Goal: Task Accomplishment & Management: Manage account settings

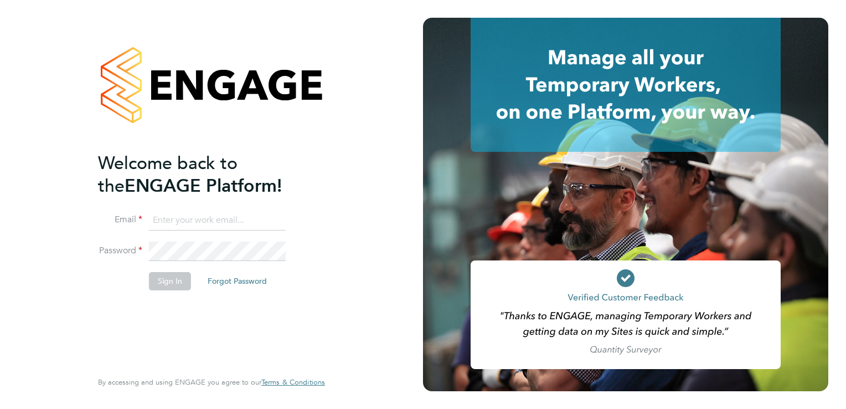
type input "martina@xede.co.uk"
click at [171, 283] on button "Sign In" at bounding box center [170, 281] width 42 height 18
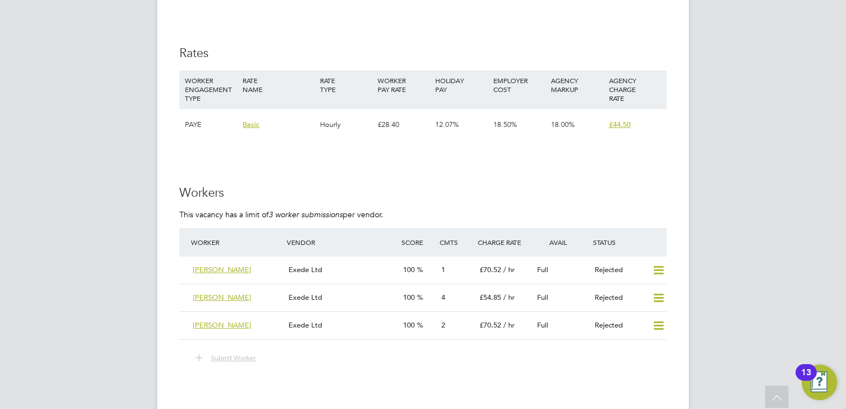
scroll to position [1495, 0]
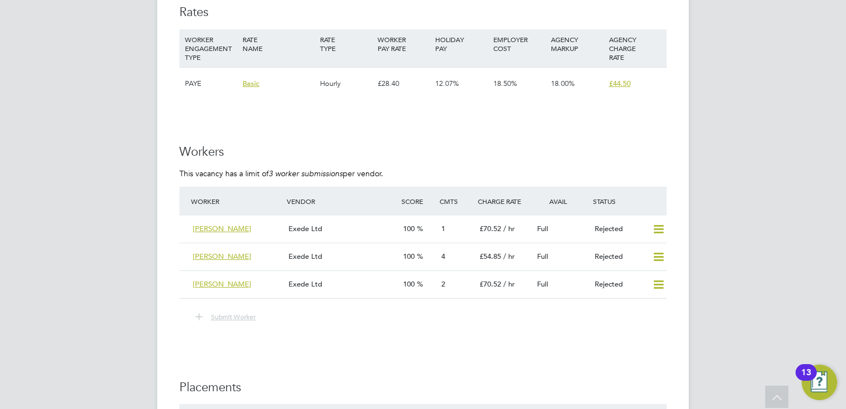
click at [374, 252] on div "Exede Ltd" at bounding box center [341, 257] width 115 height 18
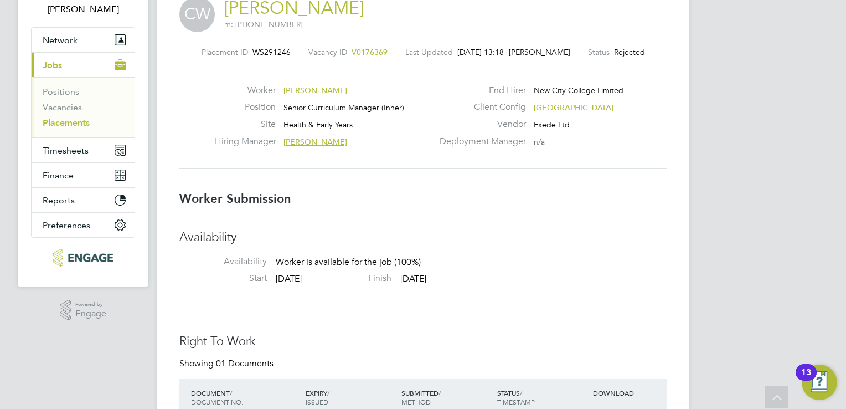
scroll to position [35, 0]
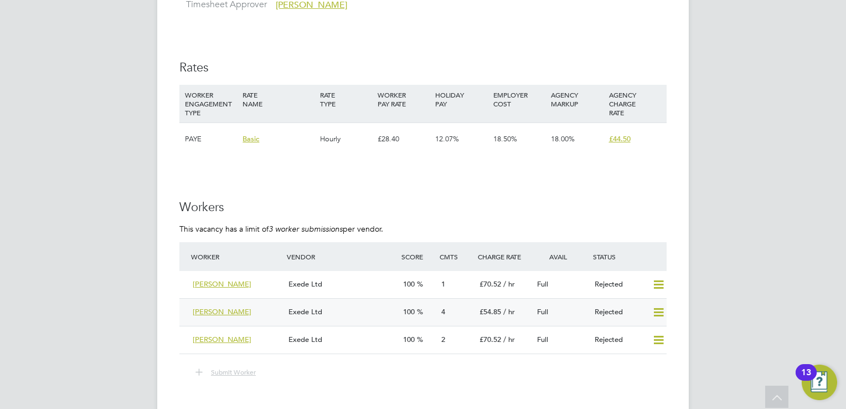
click at [658, 308] on icon at bounding box center [659, 312] width 14 height 9
click at [639, 277] on div "Rejected" at bounding box center [619, 284] width 58 height 18
click at [658, 336] on icon at bounding box center [659, 340] width 14 height 9
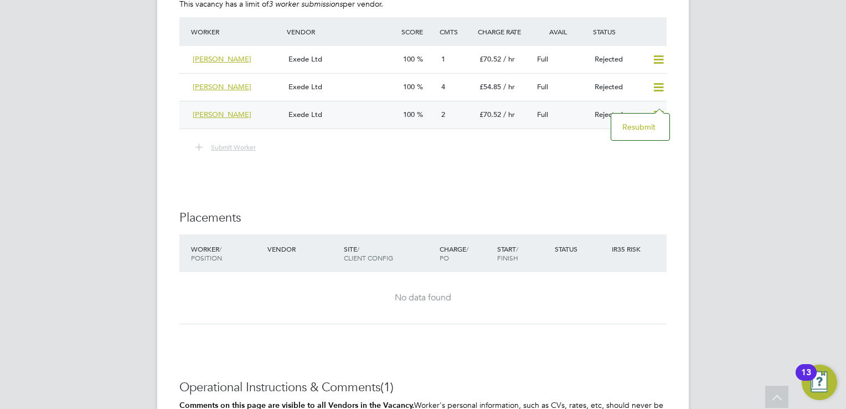
scroll to position [1606, 0]
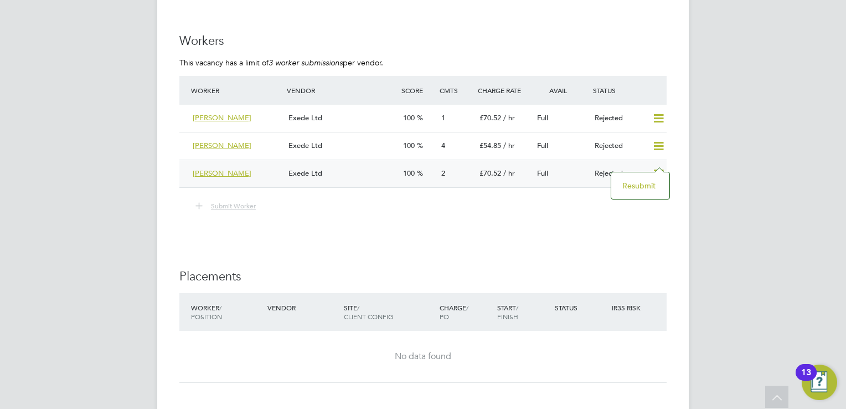
click at [338, 203] on li "Submit Worker" at bounding box center [422, 211] width 487 height 25
click at [243, 164] on div "[PERSON_NAME]" at bounding box center [236, 173] width 96 height 18
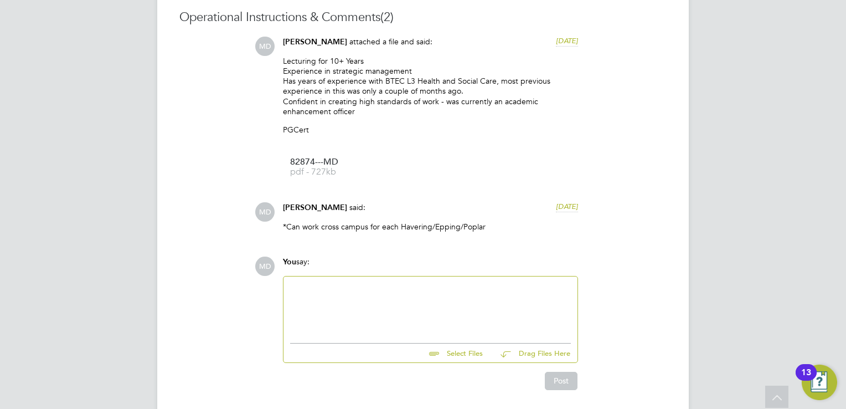
scroll to position [1058, 0]
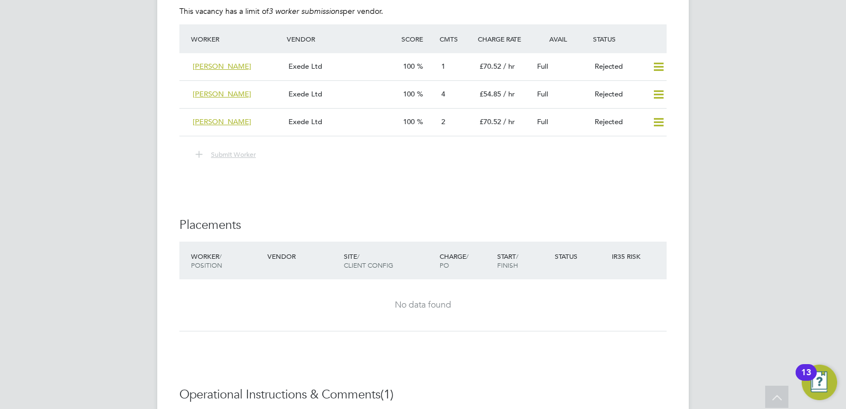
scroll to position [1717, 0]
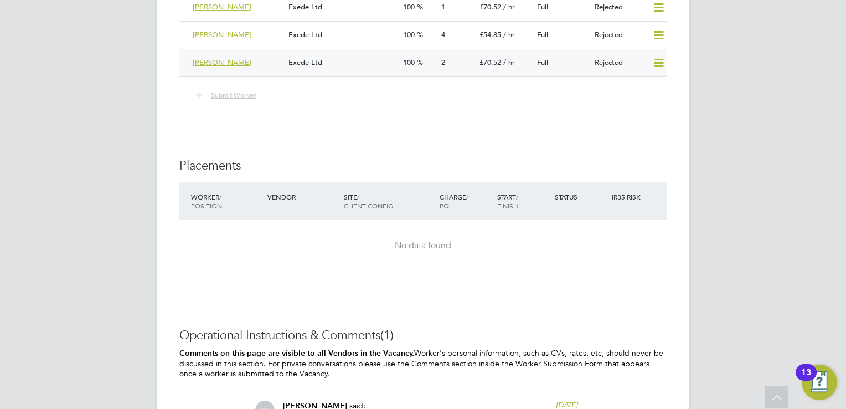
click at [652, 59] on icon at bounding box center [659, 63] width 14 height 9
click at [635, 81] on li "Resubmit" at bounding box center [640, 75] width 47 height 16
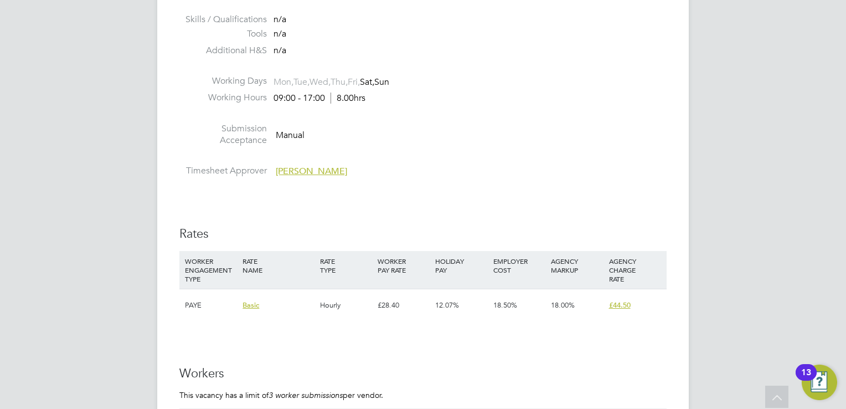
scroll to position [1551, 0]
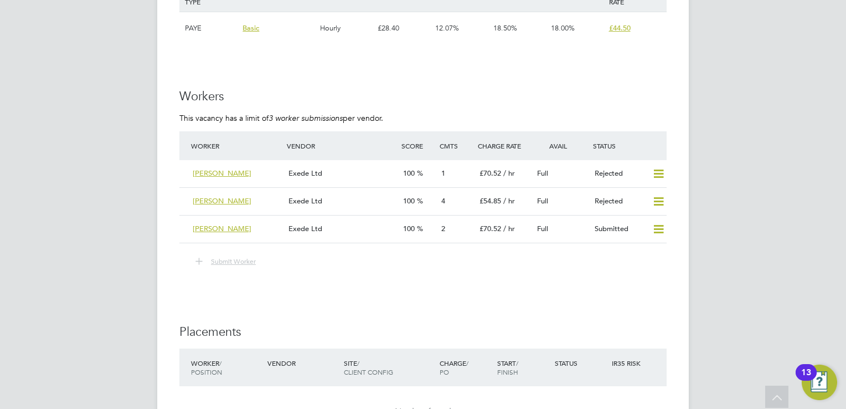
click at [657, 169] on icon at bounding box center [659, 173] width 14 height 9
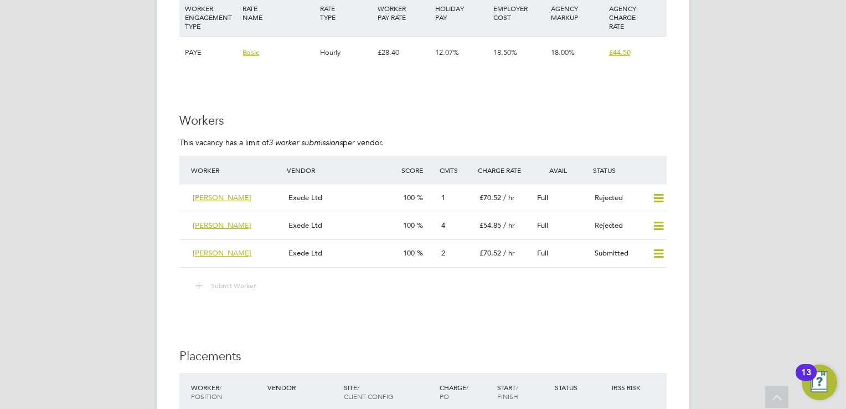
scroll to position [1508, 0]
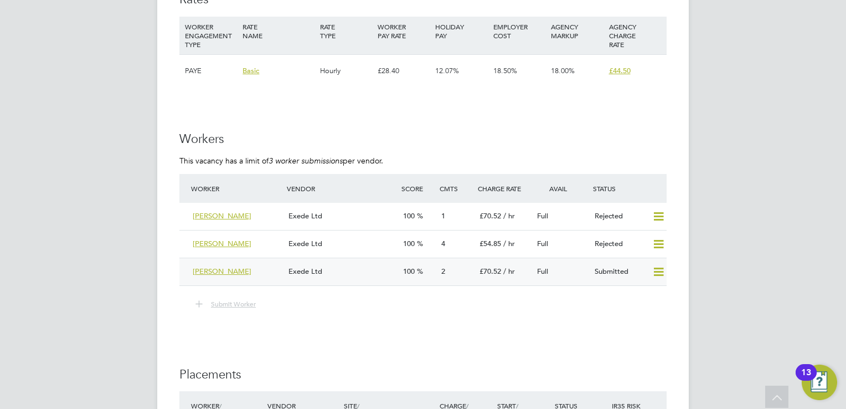
click at [256, 262] on div "[PERSON_NAME]" at bounding box center [236, 271] width 96 height 18
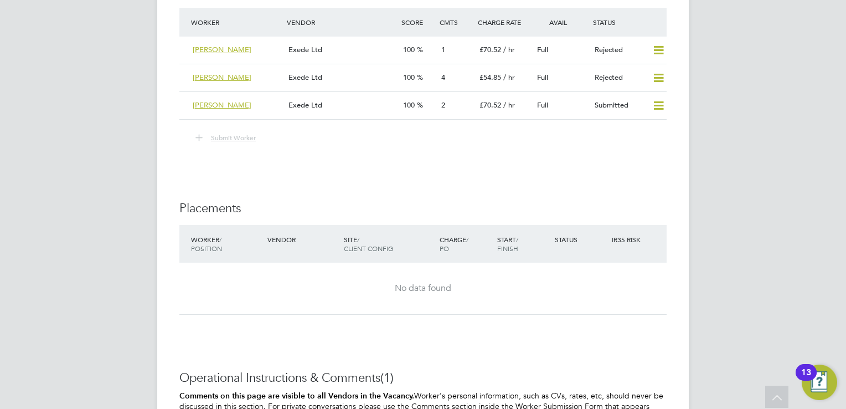
scroll to position [1453, 0]
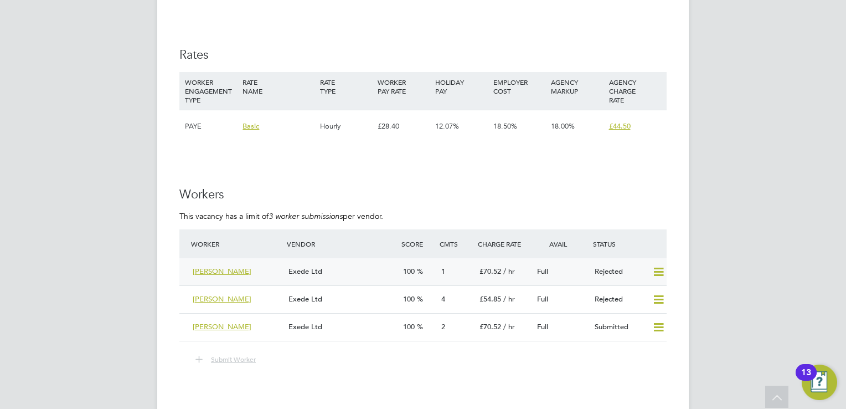
click at [612, 262] on div "Rejected" at bounding box center [619, 271] width 58 height 18
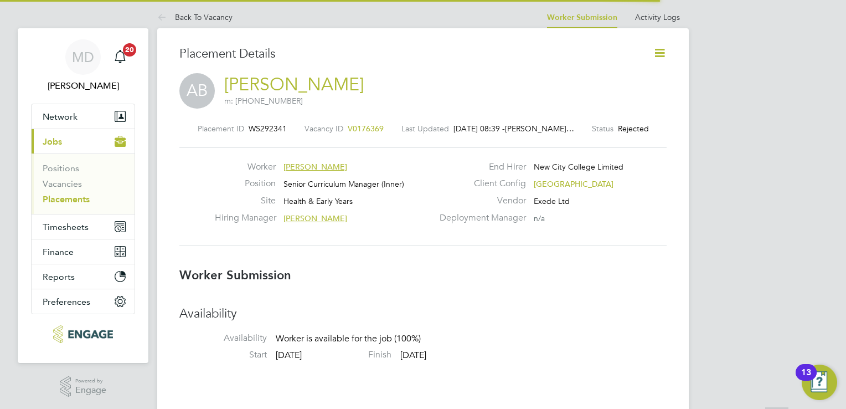
scroll to position [6, 5]
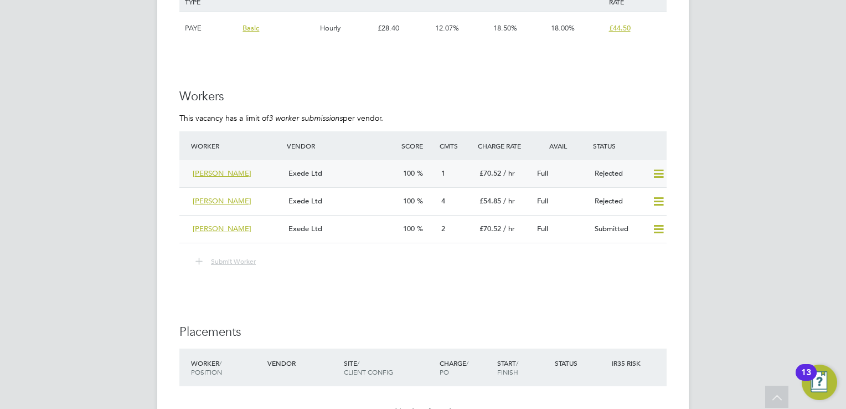
click at [658, 169] on icon at bounding box center [659, 173] width 14 height 9
click at [593, 259] on li "Submit Worker" at bounding box center [422, 266] width 487 height 25
click at [658, 197] on icon at bounding box center [659, 201] width 14 height 9
drag, startPoint x: 730, startPoint y: 55, endPoint x: 731, endPoint y: 76, distance: 20.5
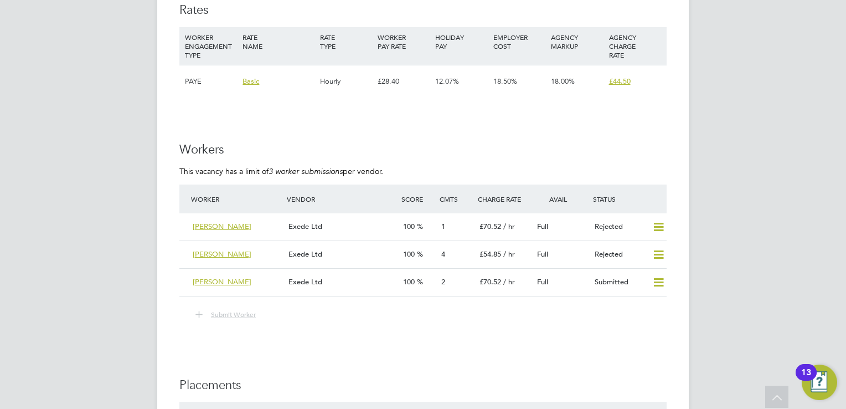
scroll to position [1563, 0]
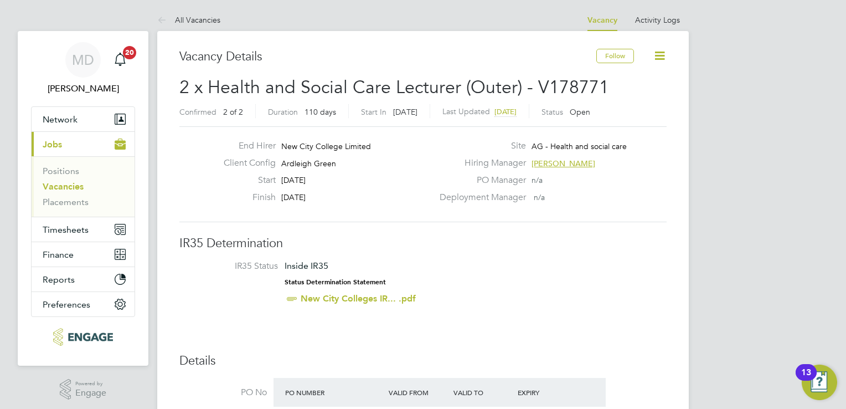
click at [55, 188] on link "Vacancies" at bounding box center [63, 186] width 41 height 11
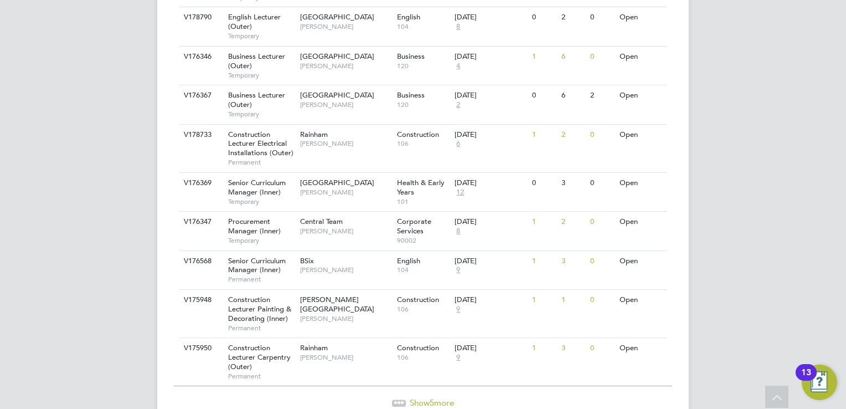
click at [436, 397] on div "Show 5 more" at bounding box center [423, 402] width 498 height 11
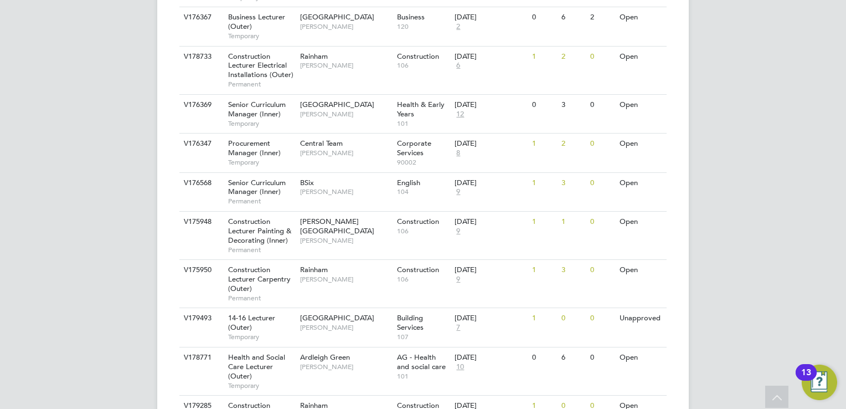
drag, startPoint x: 786, startPoint y: 122, endPoint x: 753, endPoint y: 166, distance: 54.6
